Goal: Task Accomplishment & Management: Manage account settings

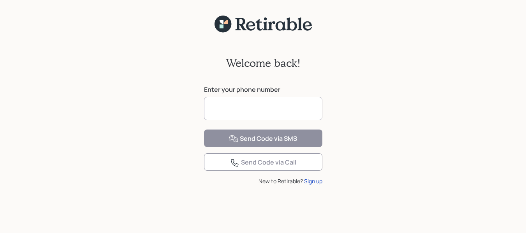
click at [242, 107] on input at bounding box center [263, 108] width 118 height 23
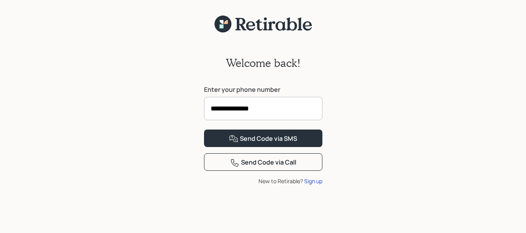
type input "**********"
click at [204, 130] on button "Send Code via SMS" at bounding box center [263, 139] width 118 height 18
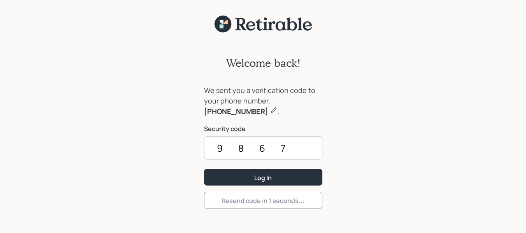
type input "9867"
click at [204, 169] on button "Log In" at bounding box center [263, 177] width 118 height 17
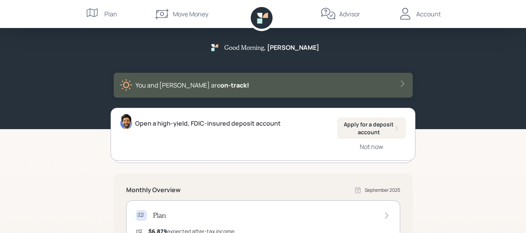
click at [406, 14] on icon at bounding box center [405, 14] width 16 height 16
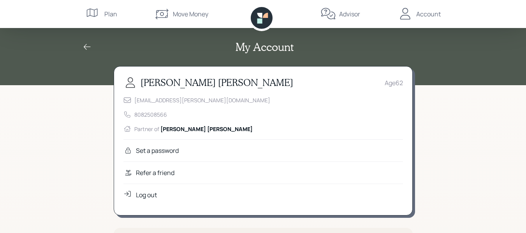
click at [446, 77] on div "My Account" at bounding box center [263, 42] width 526 height 85
click at [85, 46] on icon at bounding box center [87, 47] width 7 height 6
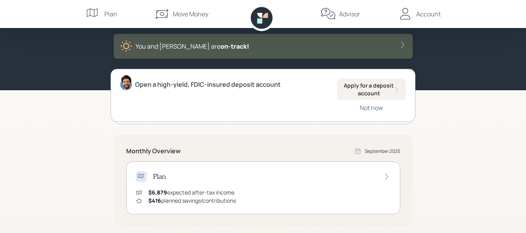
scroll to position [78, 0]
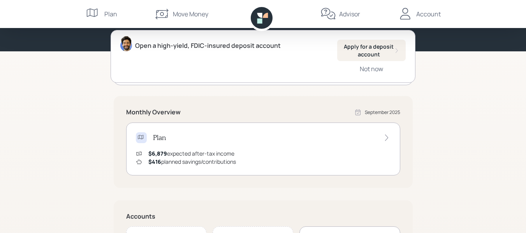
click at [127, 84] on div "Sign up for free fraud protection Register for Carefull Not now" at bounding box center [263, 58] width 299 height 53
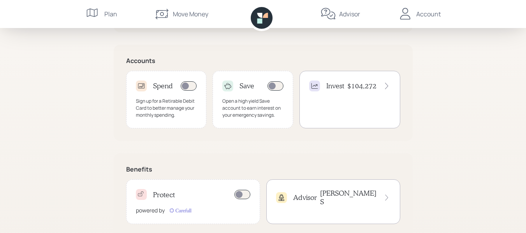
scroll to position [249, 0]
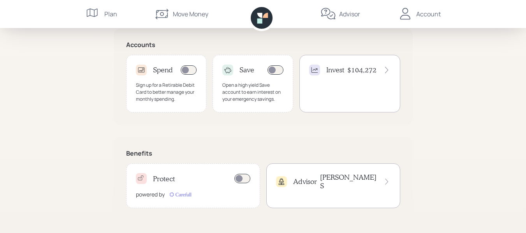
click at [181, 195] on img at bounding box center [180, 195] width 25 height 8
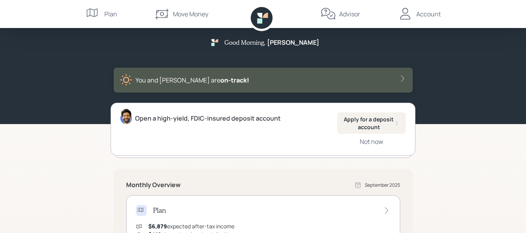
scroll to position [0, 0]
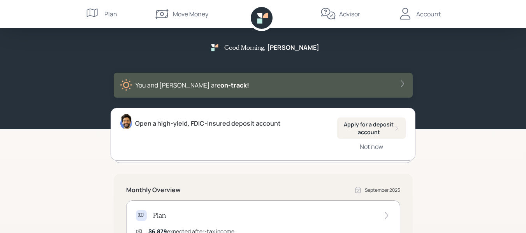
click at [92, 11] on icon at bounding box center [94, 14] width 16 height 16
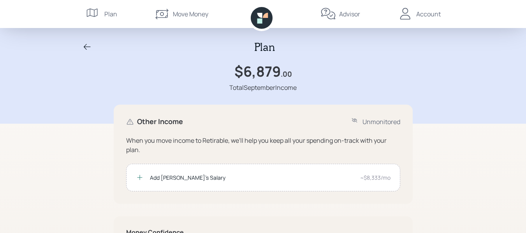
click at [412, 13] on icon at bounding box center [405, 14] width 16 height 16
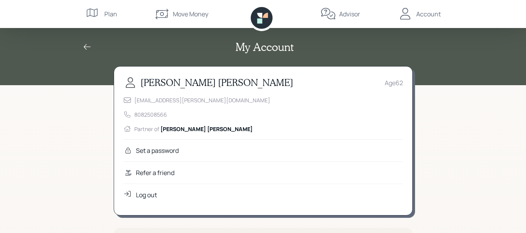
click at [149, 194] on div "Log out" at bounding box center [146, 194] width 21 height 9
